Goal: Information Seeking & Learning: Learn about a topic

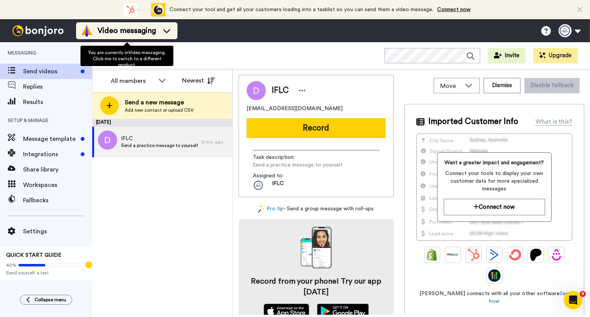
click at [156, 32] on span "Video messaging" at bounding box center [127, 30] width 58 height 11
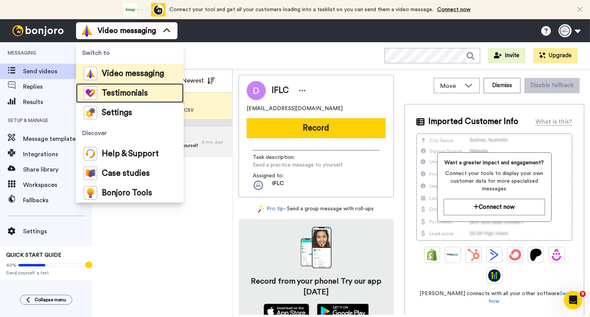
click at [140, 93] on span "Testimonials" at bounding box center [125, 94] width 46 height 8
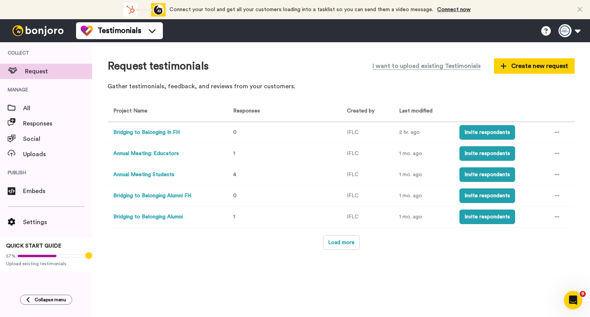
click at [181, 218] on button "Bridging to Belonging Alumni" at bounding box center [148, 217] width 70 height 8
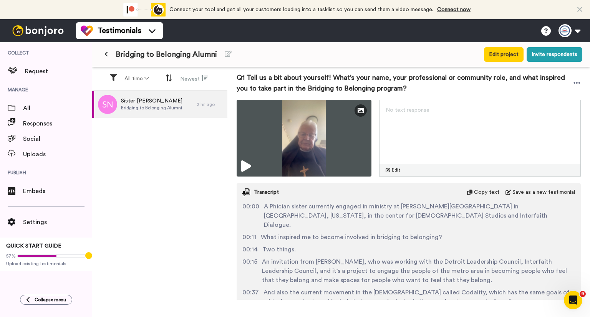
scroll to position [167, 0]
